Goal: Task Accomplishment & Management: Manage account settings

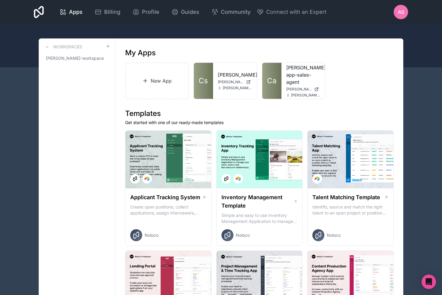
click at [405, 11] on div "AS" at bounding box center [401, 12] width 14 height 14
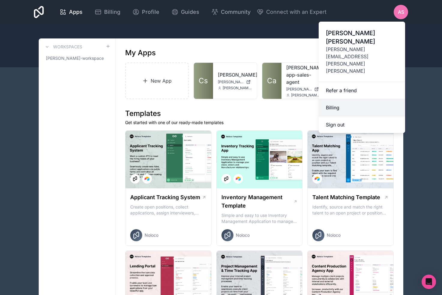
click at [354, 99] on link "Billing" at bounding box center [362, 107] width 86 height 17
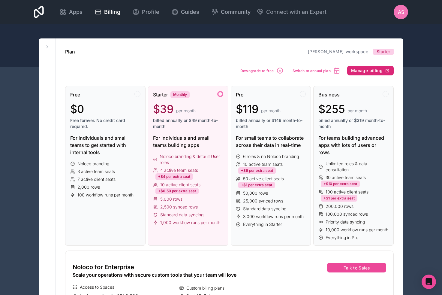
click at [382, 70] on span "Manage billing" at bounding box center [367, 70] width 32 height 5
click at [267, 70] on span "Downgrade to free" at bounding box center [257, 70] width 34 height 5
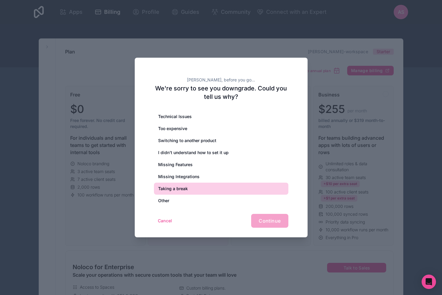
click at [171, 185] on div "Taking a break" at bounding box center [221, 188] width 134 height 12
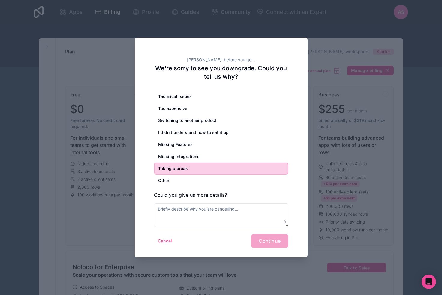
click at [259, 232] on form "Technical Issues Too expensive Switching to another product I didn’t understand…" at bounding box center [221, 168] width 134 height 157
click at [166, 110] on div "Too expensive" at bounding box center [221, 108] width 134 height 12
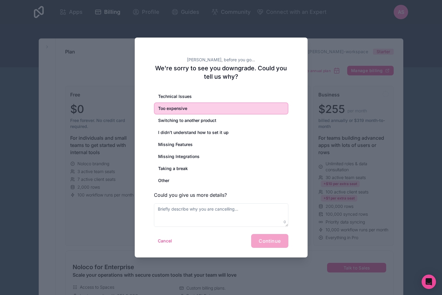
click at [260, 235] on div "Cancel Continue" at bounding box center [221, 241] width 134 height 14
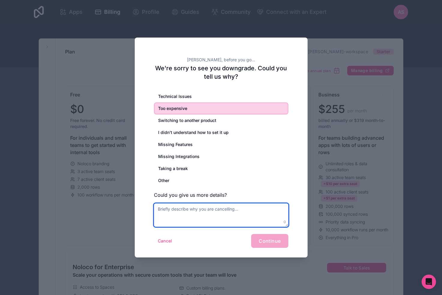
click at [239, 218] on textarea at bounding box center [221, 214] width 134 height 23
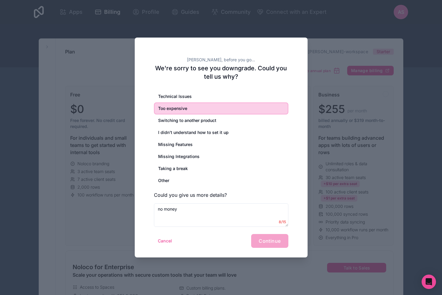
click at [245, 239] on div "Cancel Continue" at bounding box center [221, 241] width 134 height 14
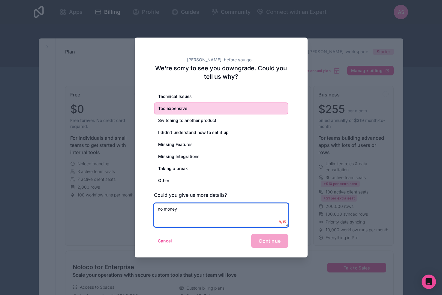
click at [236, 220] on textarea "no money" at bounding box center [221, 214] width 134 height 23
type textarea "no money left in my account"
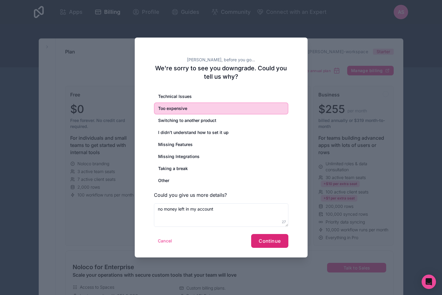
click at [274, 244] on button "Continue" at bounding box center [269, 241] width 37 height 14
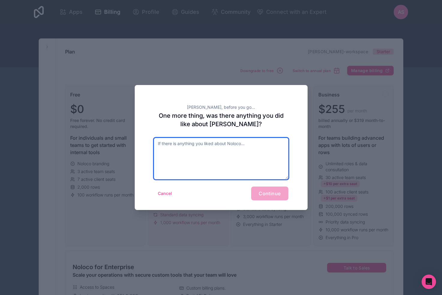
click at [239, 157] on textarea at bounding box center [221, 158] width 134 height 41
type textarea "v"
type textarea "cool product tho"
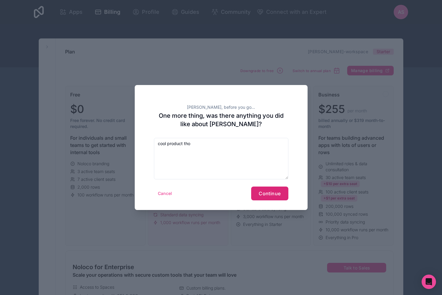
click at [277, 197] on button "Continue" at bounding box center [269, 193] width 37 height 14
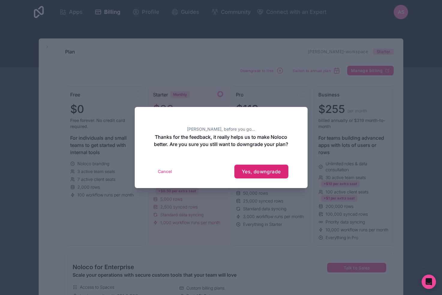
click at [261, 174] on span "Yes, downgrade" at bounding box center [261, 171] width 39 height 6
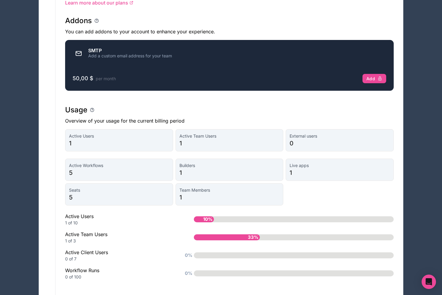
scroll to position [352, 0]
